Goal: Navigation & Orientation: Find specific page/section

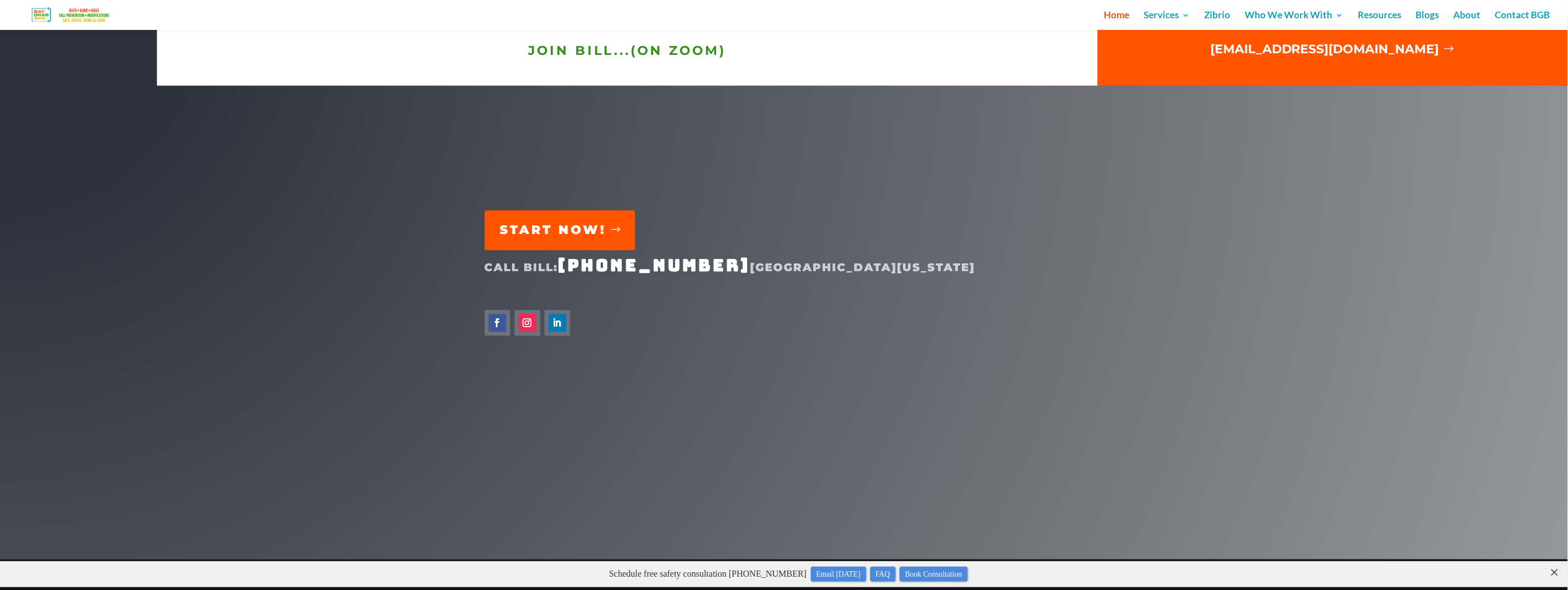
click at [591, 50] on span "JOIN BILL...(on ZOOM)" at bounding box center [627, 50] width 198 height 15
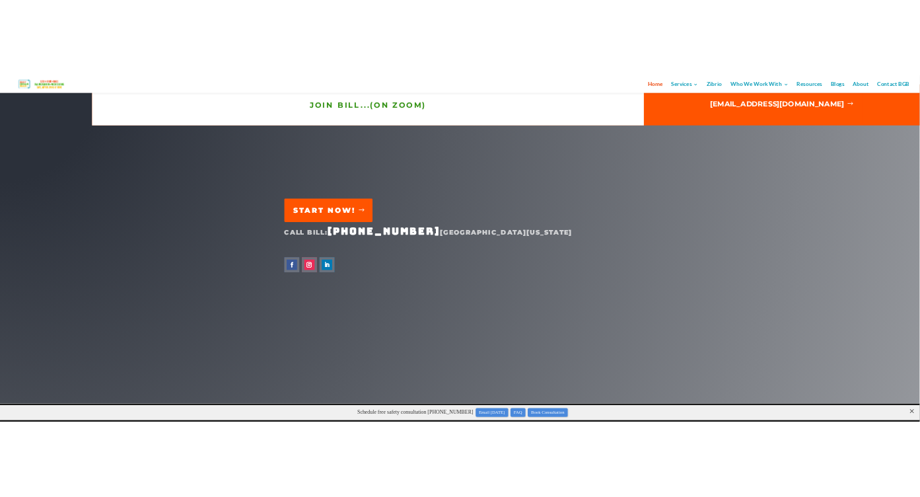
scroll to position [5813, 0]
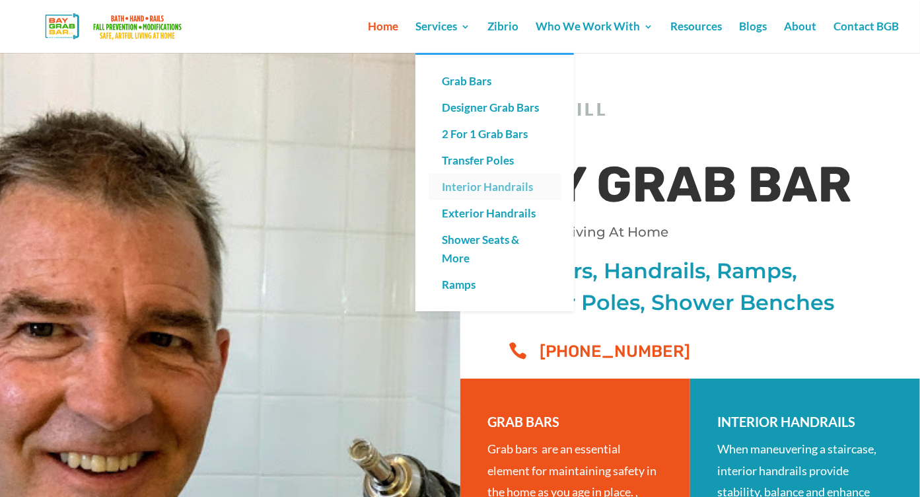
click at [468, 183] on link "Interior Handrails" at bounding box center [495, 187] width 132 height 26
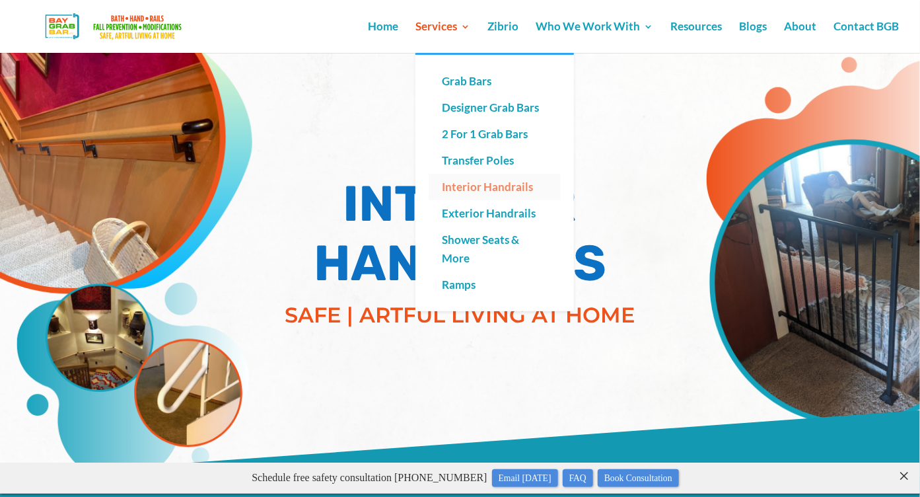
click at [497, 186] on link "Interior Handrails" at bounding box center [495, 187] width 132 height 26
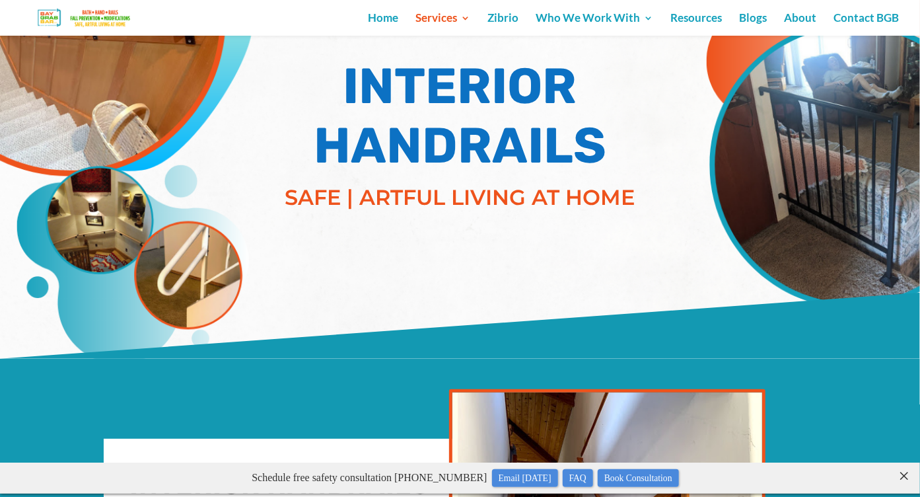
scroll to position [509, 0]
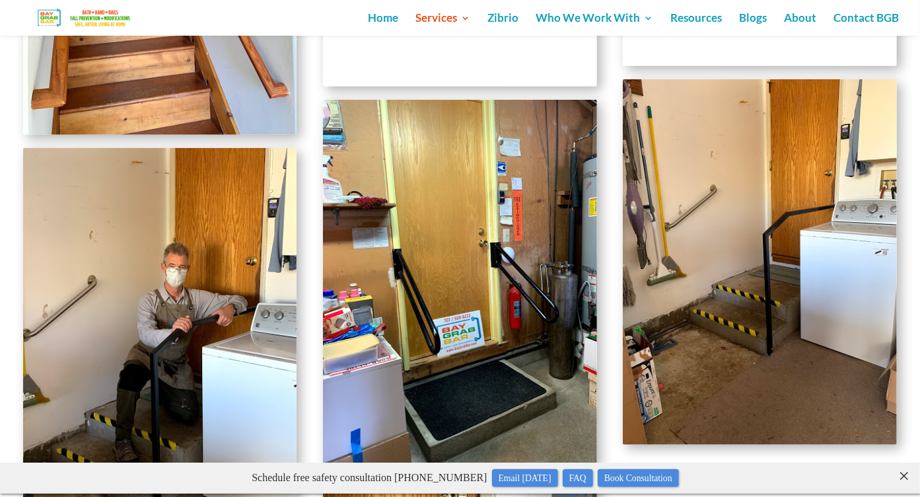
scroll to position [2994, 0]
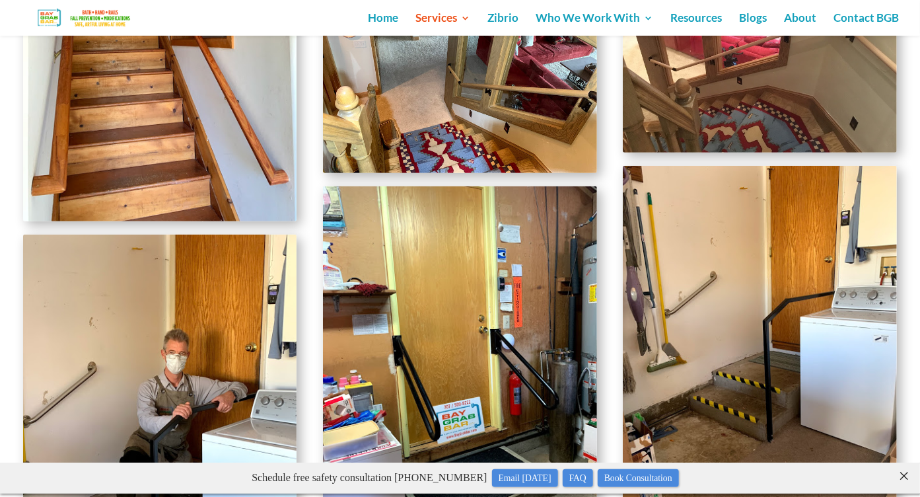
click at [83, 18] on img at bounding box center [85, 17] width 126 height 23
click at [393, 16] on link "Home" at bounding box center [383, 24] width 30 height 22
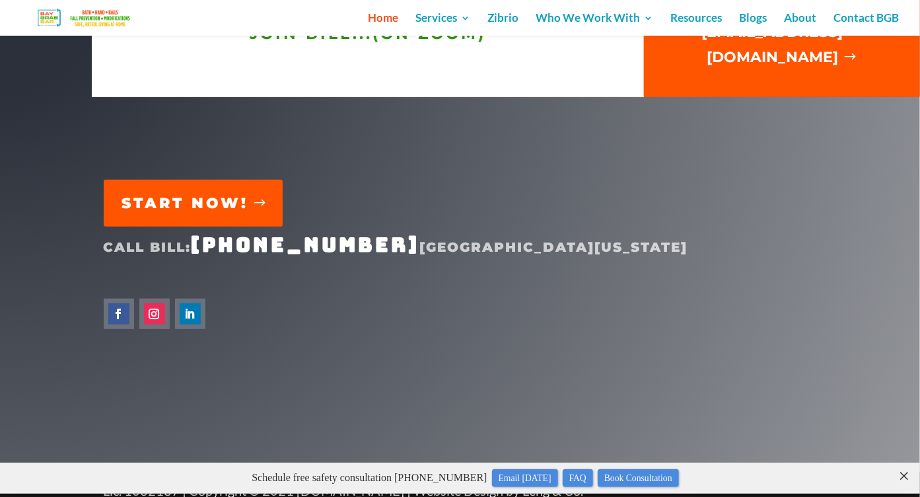
click at [360, 43] on span "JOIN BILL...(on ZOOM)" at bounding box center [368, 33] width 236 height 18
